Goal: Transaction & Acquisition: Book appointment/travel/reservation

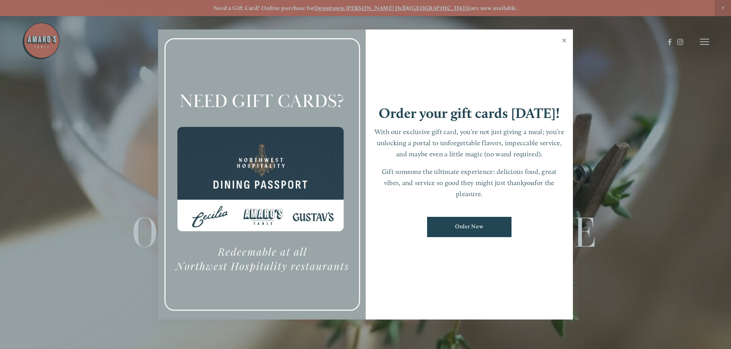
click at [562, 40] on link "Close" at bounding box center [563, 41] width 15 height 21
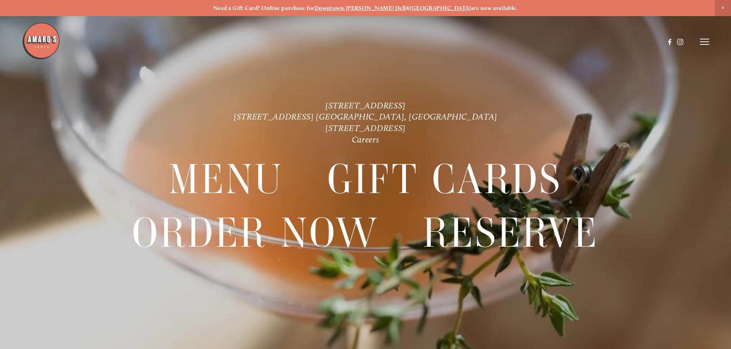
click at [705, 42] on line at bounding box center [703, 42] width 9 height 0
click at [645, 41] on span "Reserve" at bounding box center [648, 41] width 20 height 7
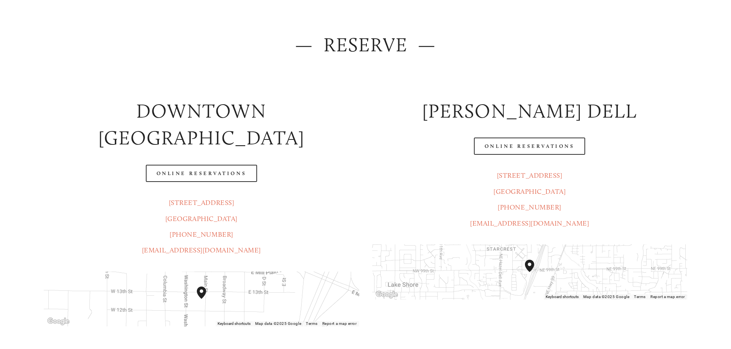
scroll to position [115, 0]
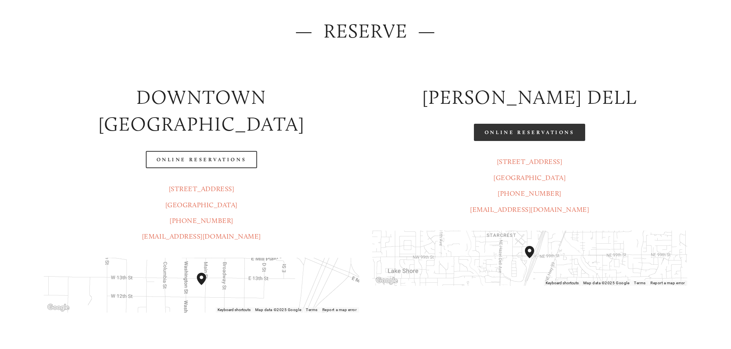
click at [537, 136] on link "Online Reservations" at bounding box center [529, 132] width 111 height 17
